Goal: Task Accomplishment & Management: Manage account settings

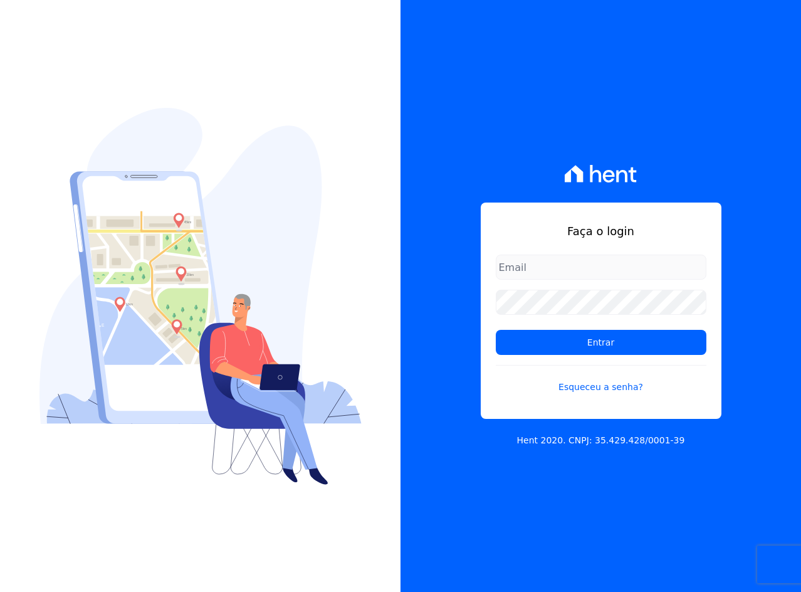
click at [610, 264] on input "email" at bounding box center [601, 267] width 211 height 25
type input "[EMAIL_ADDRESS][DOMAIN_NAME]"
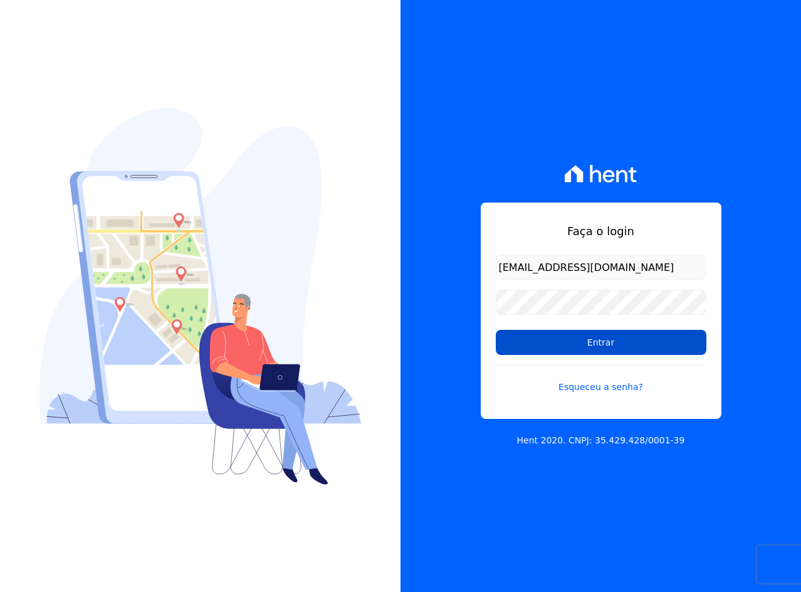
click at [564, 344] on input "Entrar" at bounding box center [601, 342] width 211 height 25
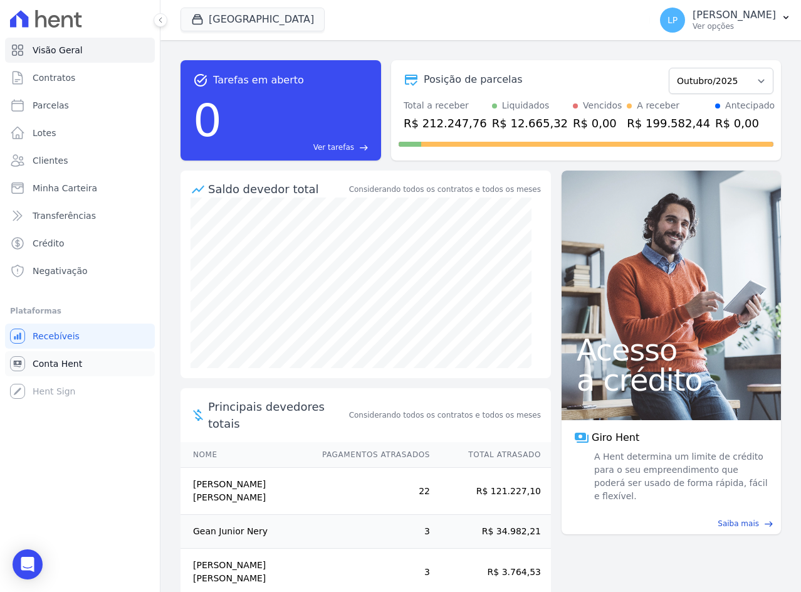
click at [75, 363] on span "Conta Hent" at bounding box center [58, 363] width 50 height 13
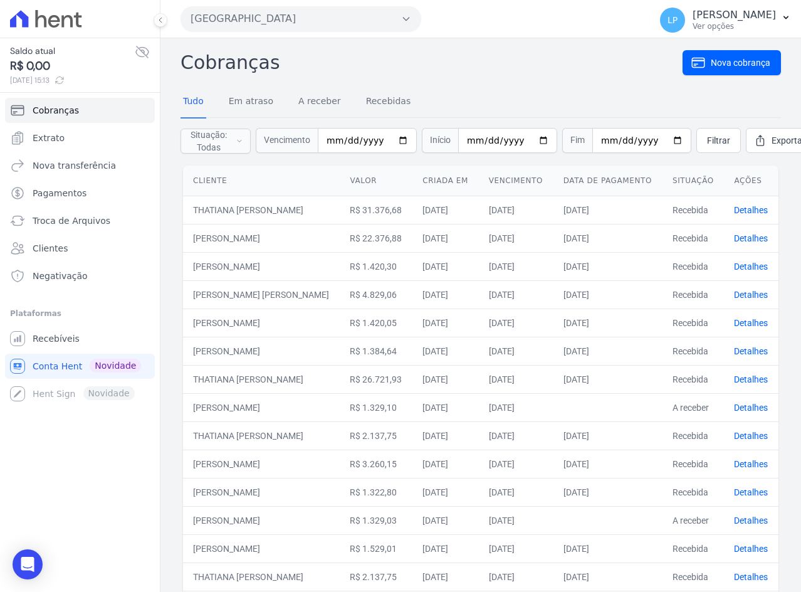
click at [316, 25] on button "Estação Nogueira" at bounding box center [301, 18] width 241 height 25
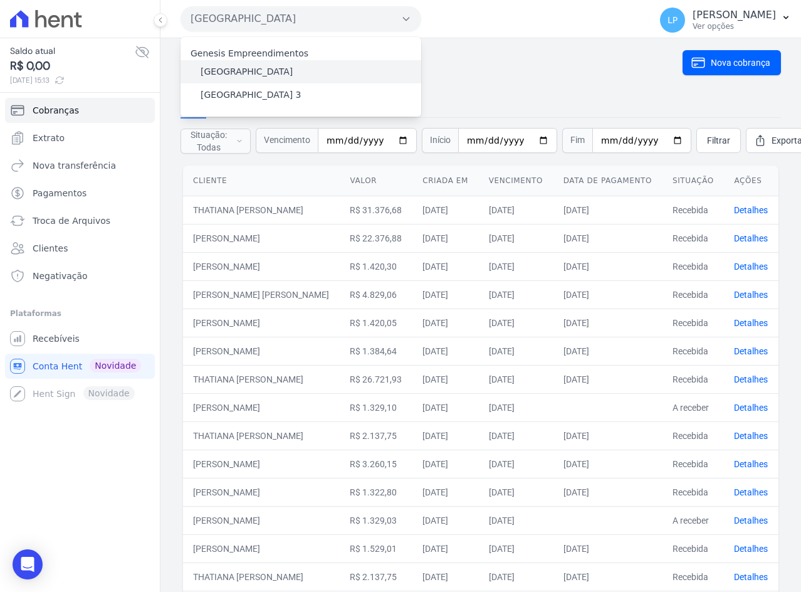
click at [238, 82] on div "Estação Nogueira" at bounding box center [301, 71] width 241 height 23
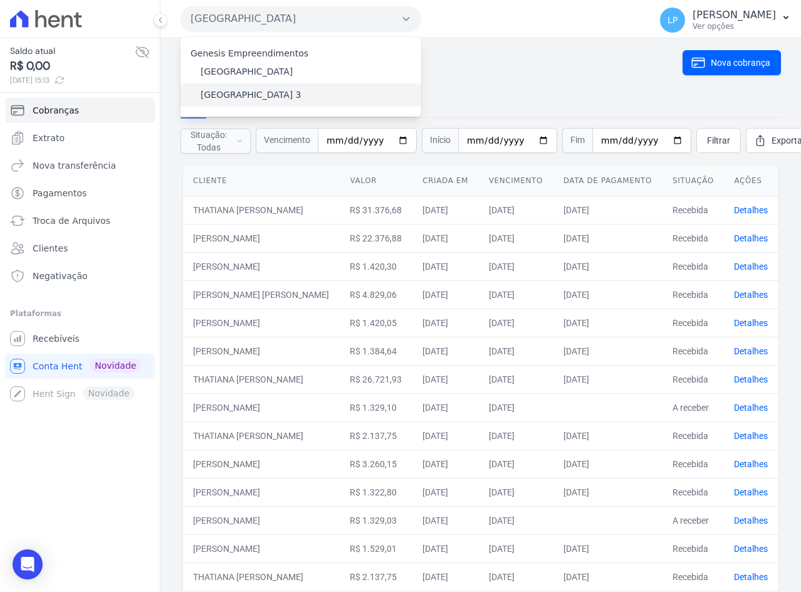
click at [238, 92] on label "Estação Nogueira 3" at bounding box center [251, 94] width 101 height 13
click at [0, 0] on input "Estação Nogueira 3" at bounding box center [0, 0] width 0 height 0
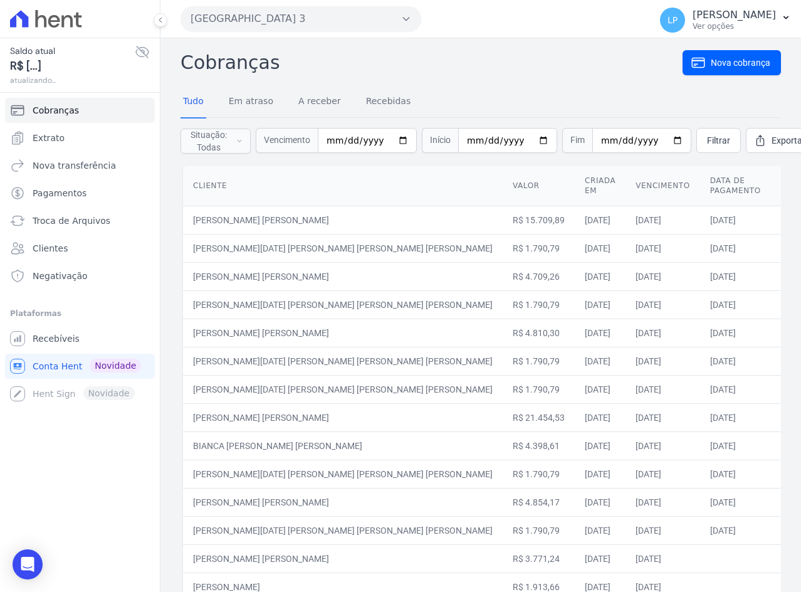
click at [141, 51] on icon at bounding box center [142, 52] width 15 height 15
click at [140, 53] on icon at bounding box center [142, 52] width 4 height 4
click at [780, 19] on button "LP Luis Pessanha Ver opções" at bounding box center [725, 20] width 151 height 35
click at [661, 52] on link "Logout" at bounding box center [721, 54] width 161 height 23
